Goal: Information Seeking & Learning: Learn about a topic

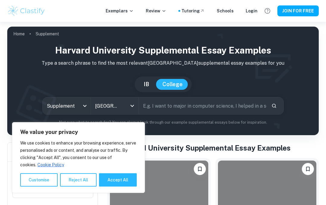
scroll to position [148, 0]
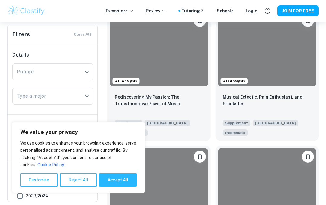
click at [109, 186] on button "Accept All" at bounding box center [118, 179] width 38 height 13
checkbox input "true"
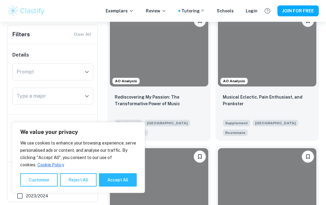
checkbox input "true"
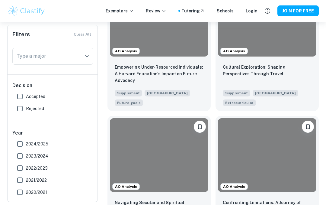
scroll to position [719, 0]
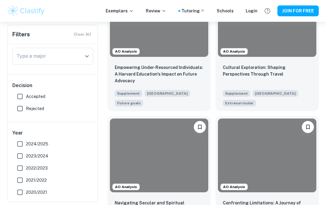
click at [230, 72] on p "Cultural Exploration: Shaping Perspectives Through Travel" at bounding box center [267, 70] width 89 height 13
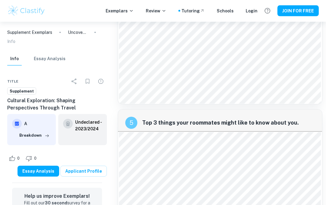
scroll to position [584, 0]
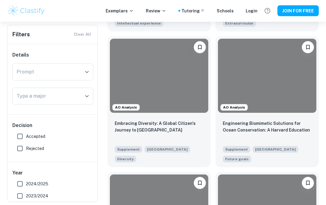
scroll to position [1777, 0]
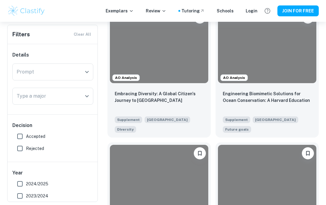
click at [125, 111] on div "Embracing Diversity: A Global Citizen's Journey to [GEOGRAPHIC_DATA]" at bounding box center [159, 100] width 89 height 21
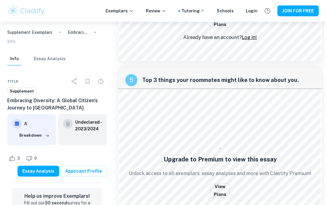
scroll to position [678, 0]
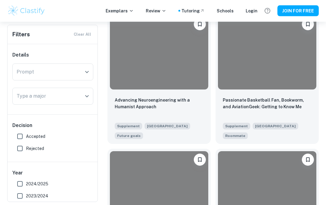
scroll to position [2718, 0]
click at [132, 110] on p "Advancing Neuroengineering with a Humanist Approach" at bounding box center [159, 103] width 89 height 13
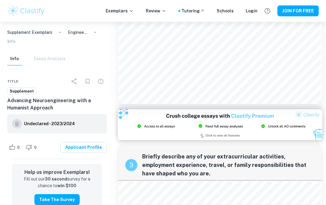
scroll to position [221, 0]
